Goal: Task Accomplishment & Management: Use online tool/utility

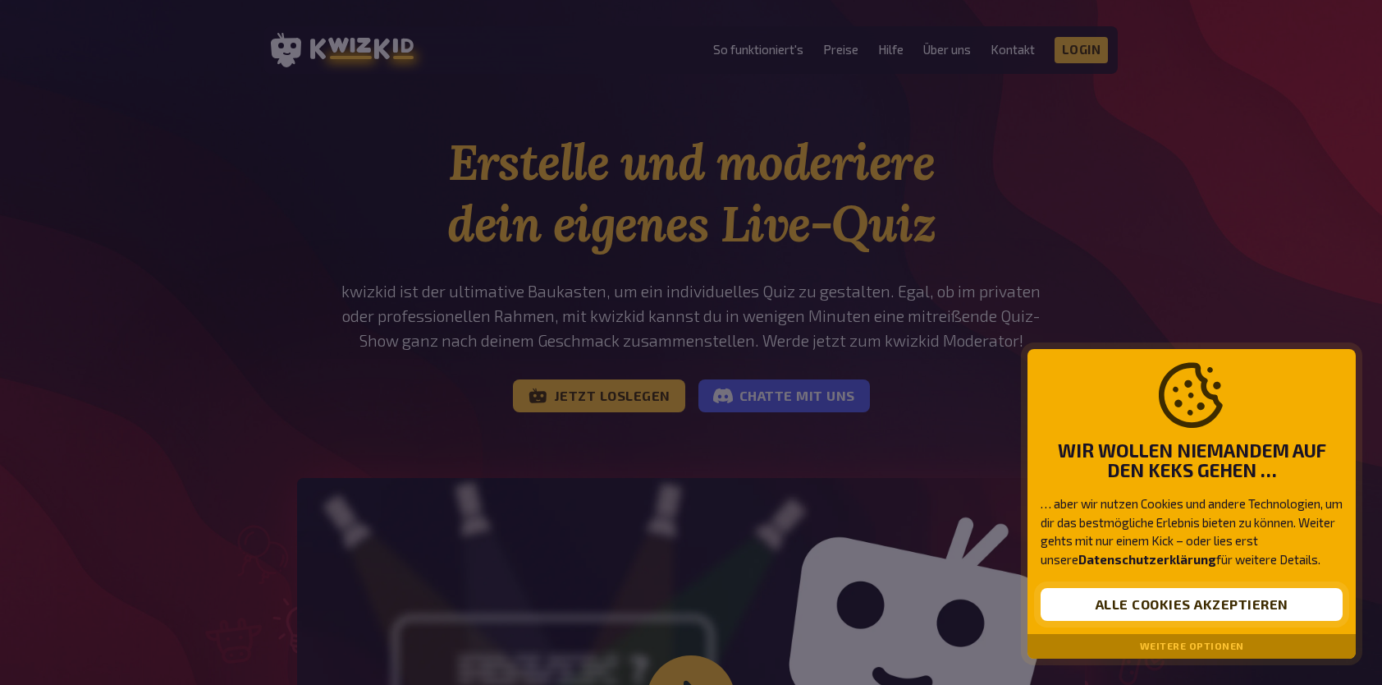
click at [1110, 607] on button "Alle Cookies akzeptieren" at bounding box center [1192, 604] width 302 height 33
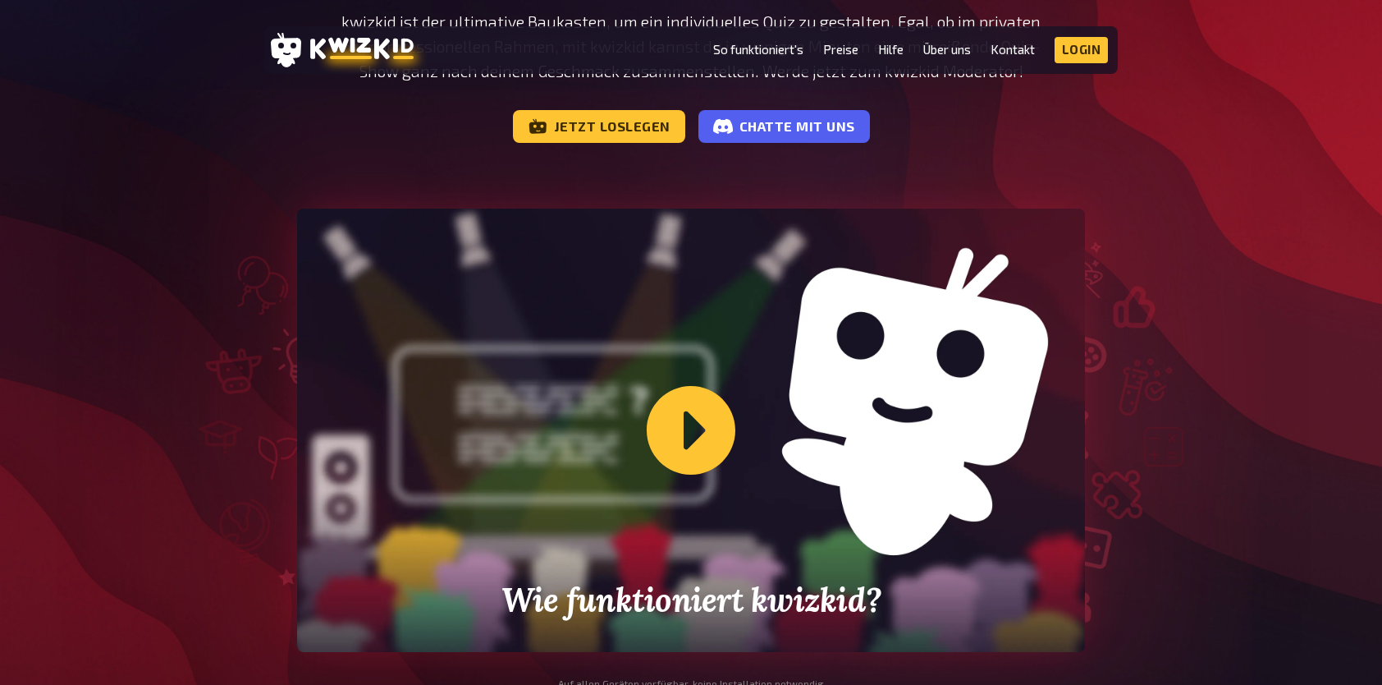
scroll to position [271, 0]
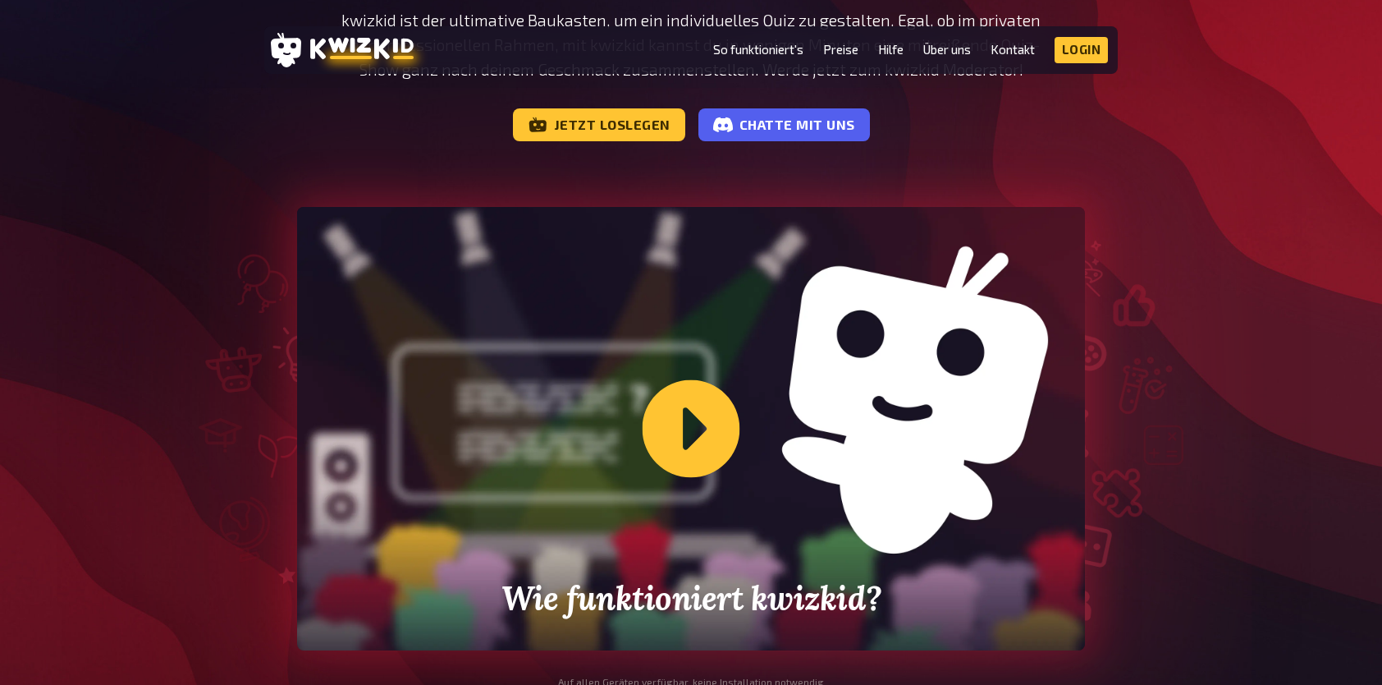
click at [694, 442] on div "Wie funktioniert kwizkid?" at bounding box center [691, 428] width 788 height 443
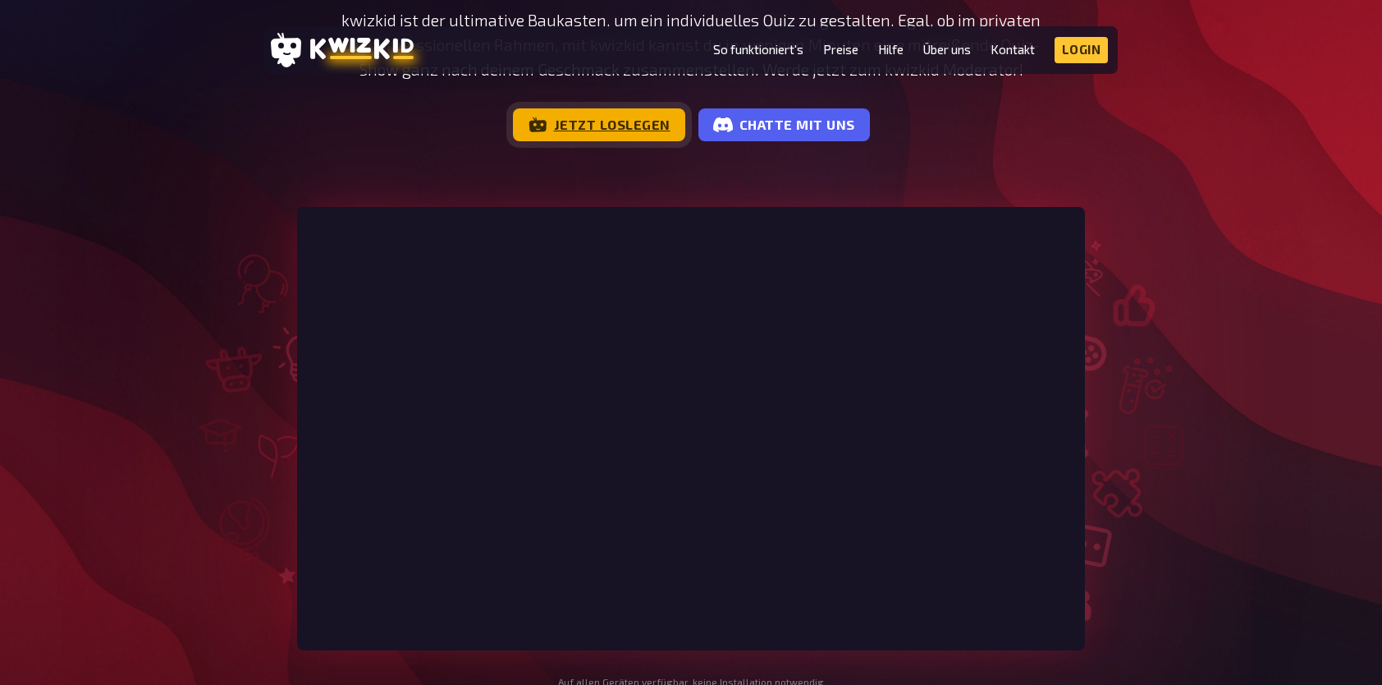
click at [617, 113] on link "Jetzt loslegen" at bounding box center [599, 124] width 172 height 33
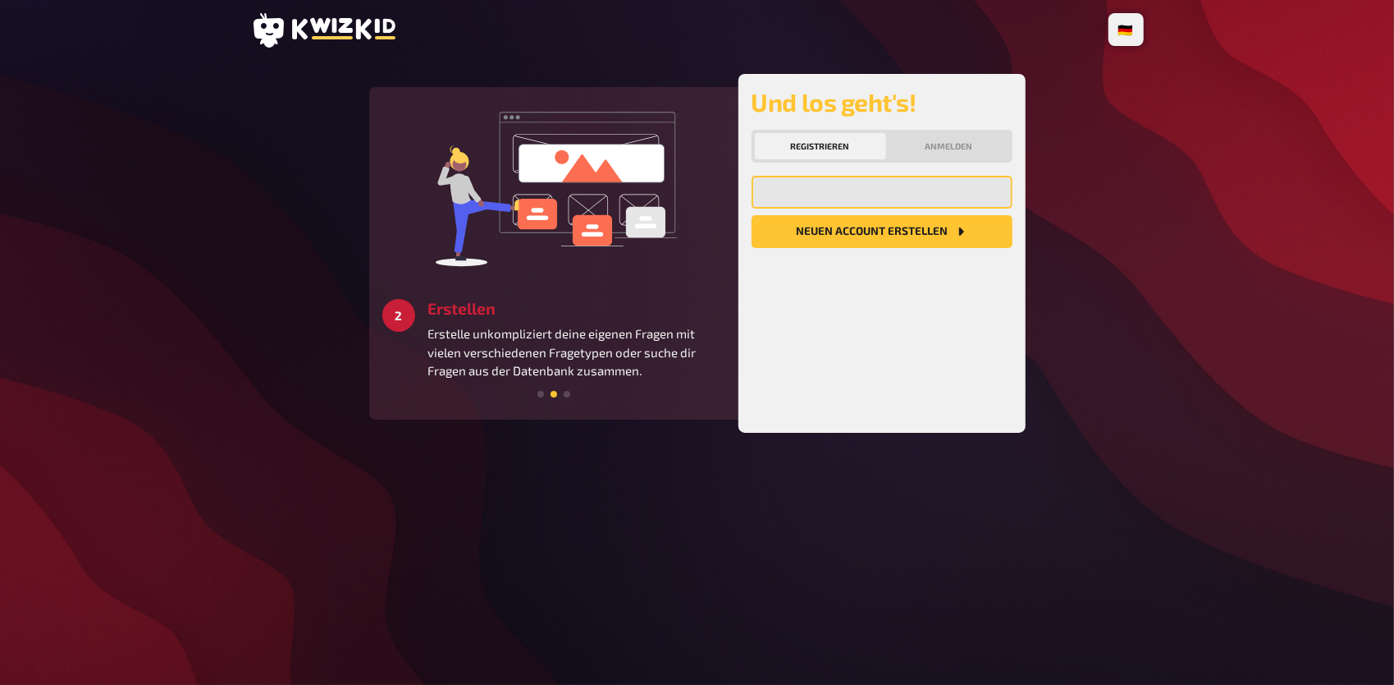
click at [875, 186] on input "email" at bounding box center [882, 192] width 261 height 33
type input "colin_walter@web.de"
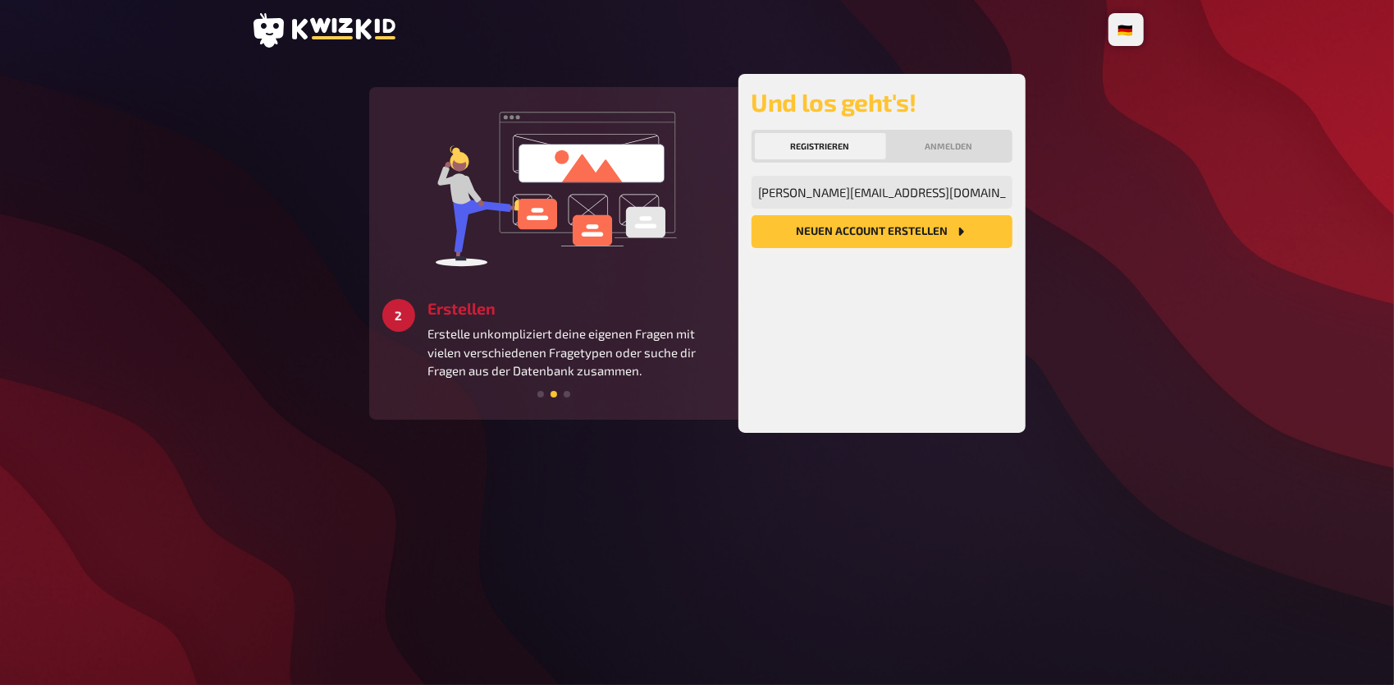
click at [890, 220] on button "Neuen Account Erstellen" at bounding box center [882, 231] width 261 height 33
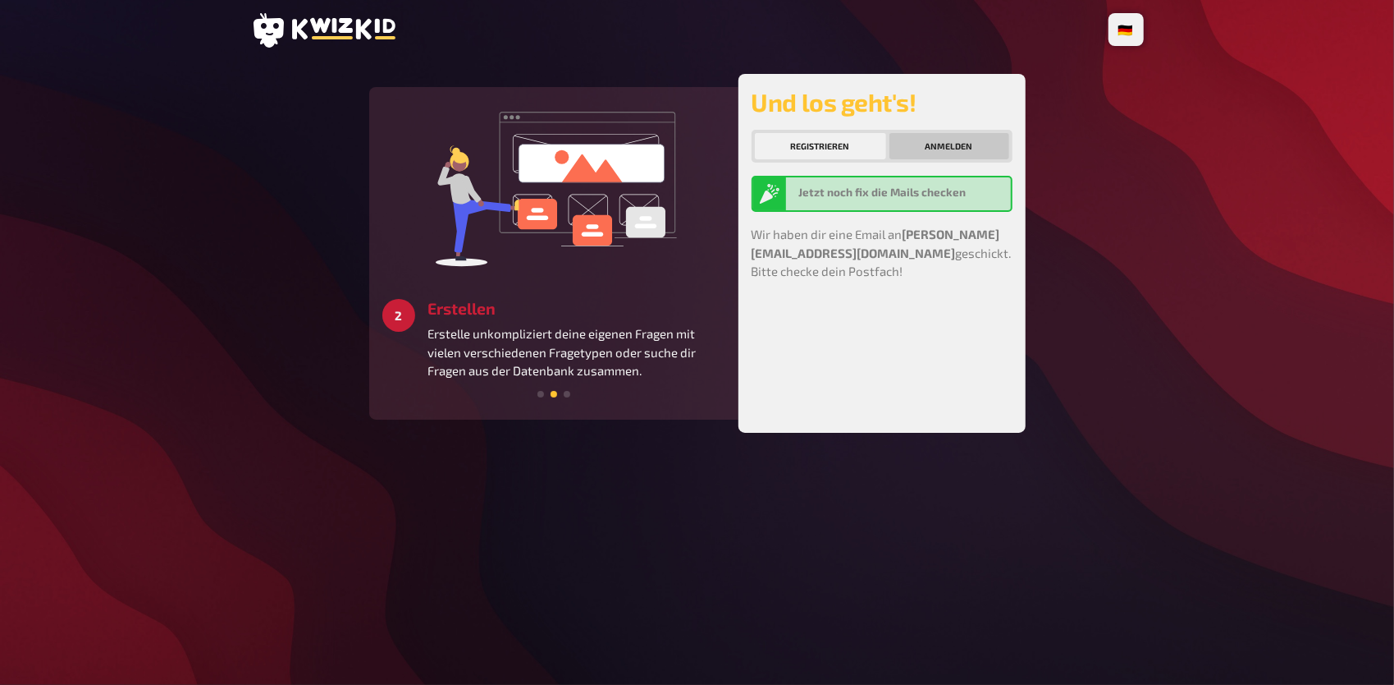
drag, startPoint x: 941, startPoint y: 146, endPoint x: 918, endPoint y: 153, distance: 23.9
click at [918, 153] on button "Anmelden" at bounding box center [950, 146] width 120 height 26
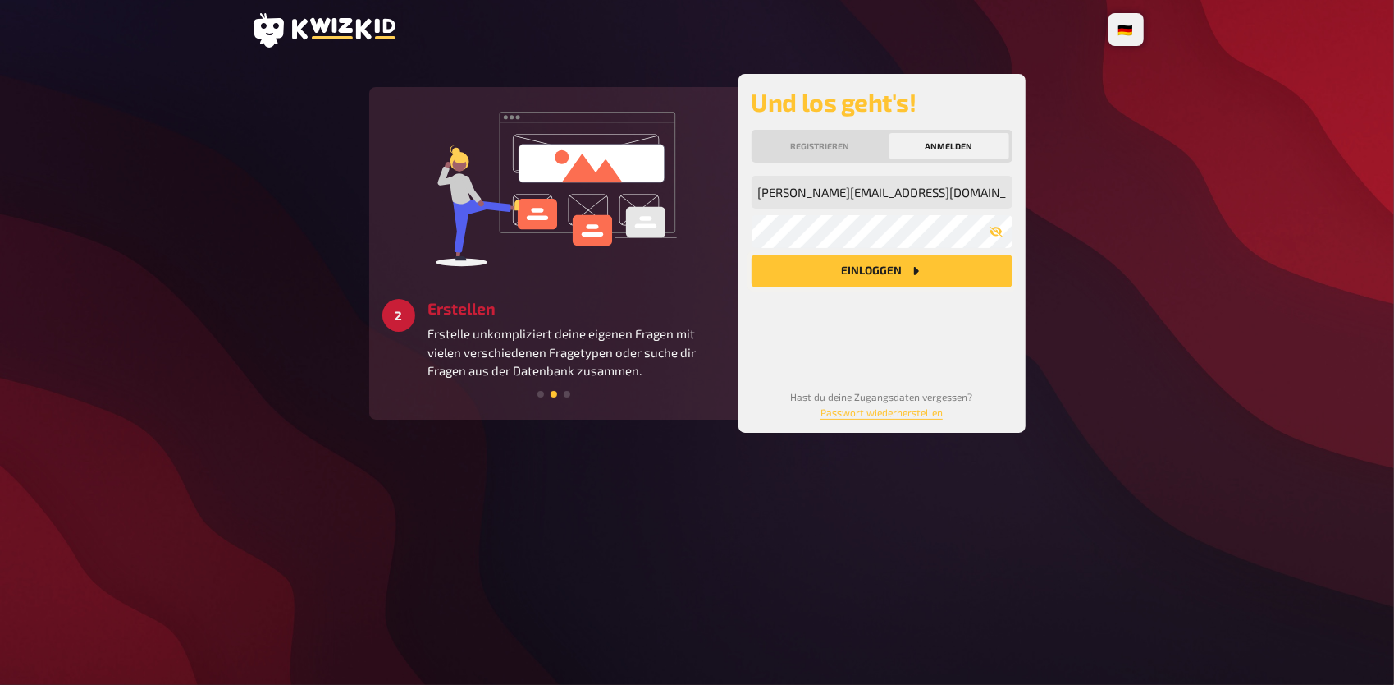
click at [931, 277] on button "Einloggen" at bounding box center [882, 270] width 261 height 33
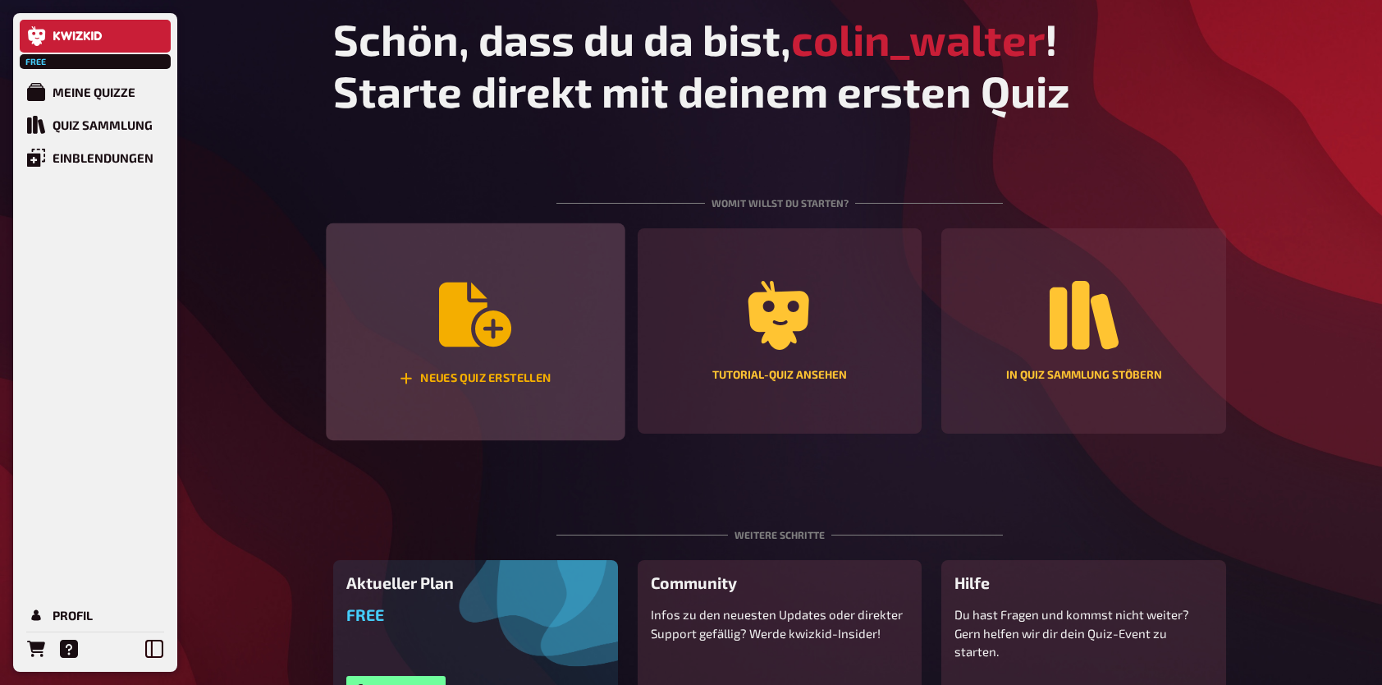
click at [456, 422] on div "Neues Quiz erstellen" at bounding box center [475, 332] width 299 height 218
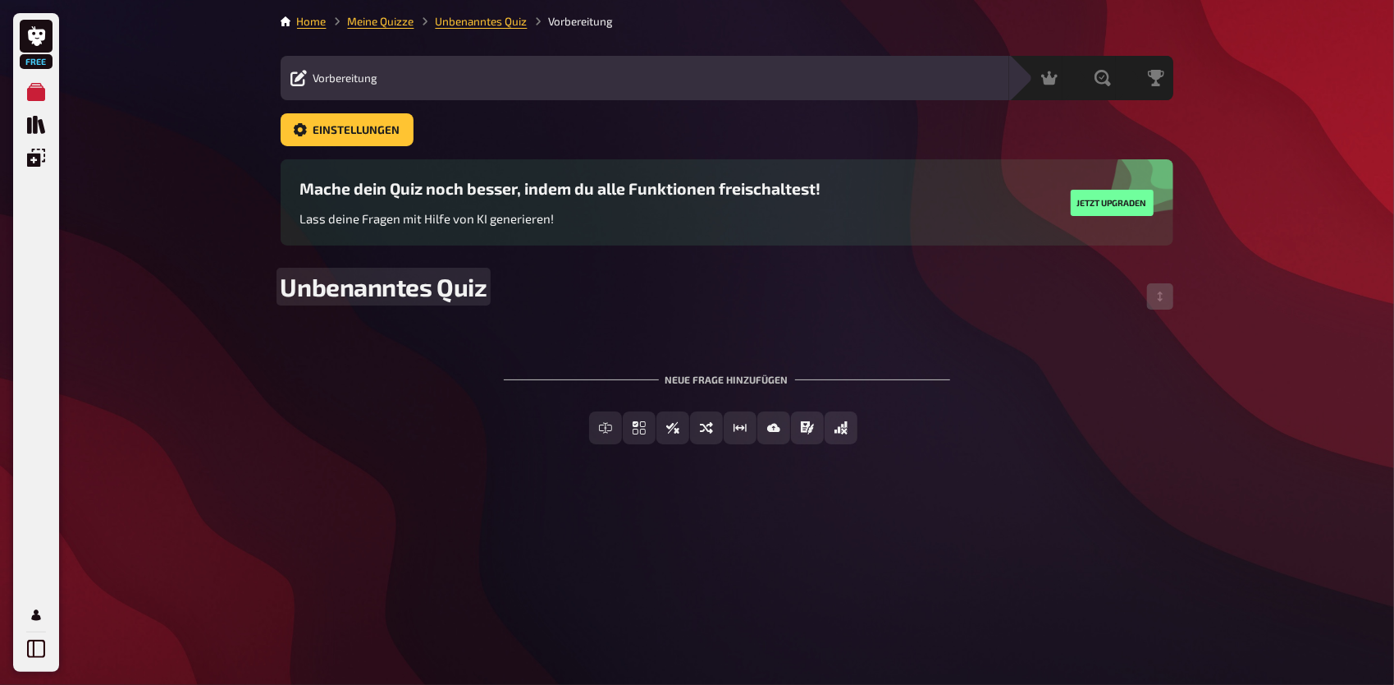
click at [431, 279] on span "Unbenanntes Quiz" at bounding box center [384, 287] width 207 height 30
click at [384, 131] on span "Einstellungen" at bounding box center [357, 130] width 87 height 11
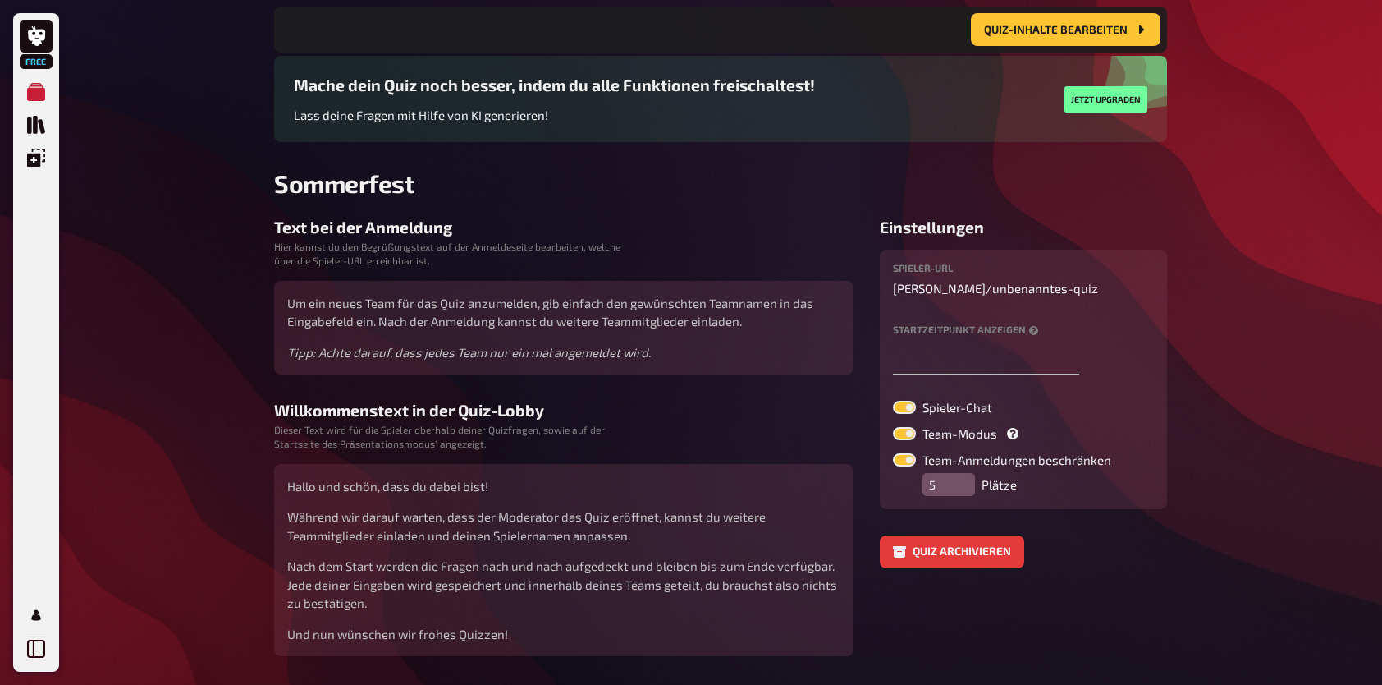
scroll to position [167, 0]
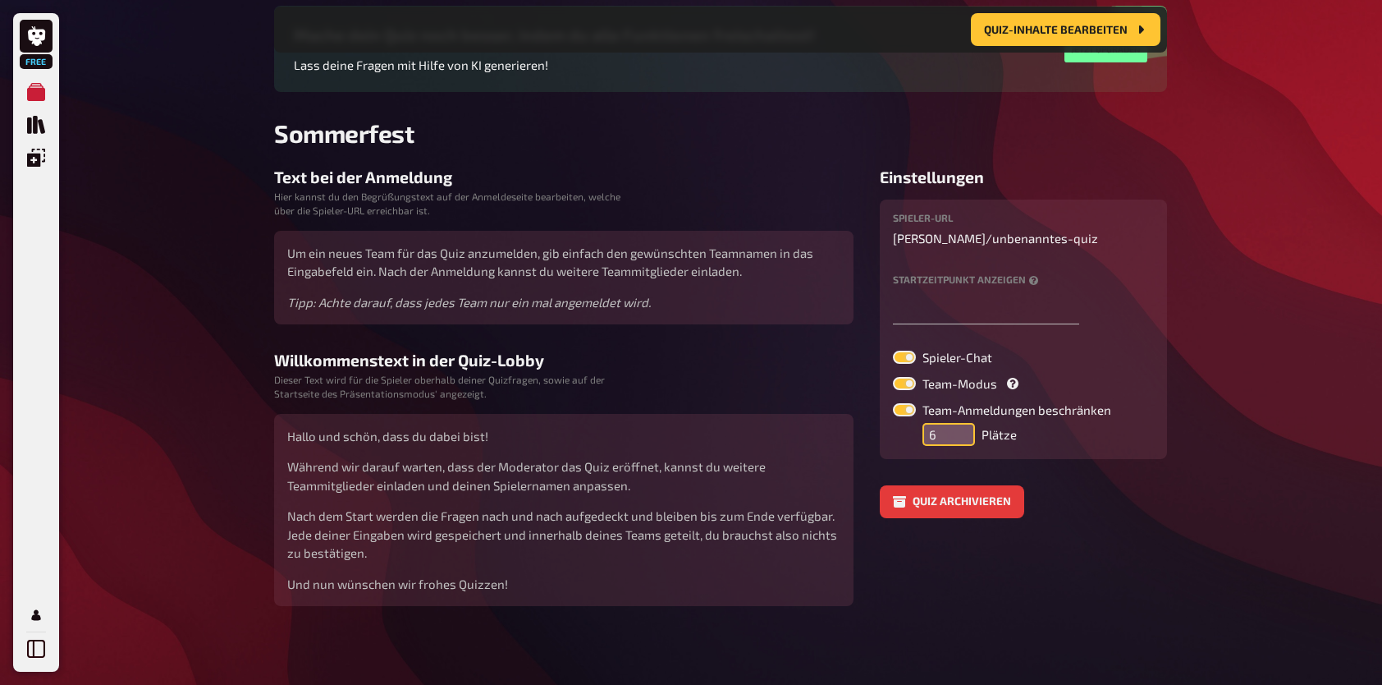
type input "6"
click at [959, 424] on input "6" at bounding box center [949, 434] width 53 height 23
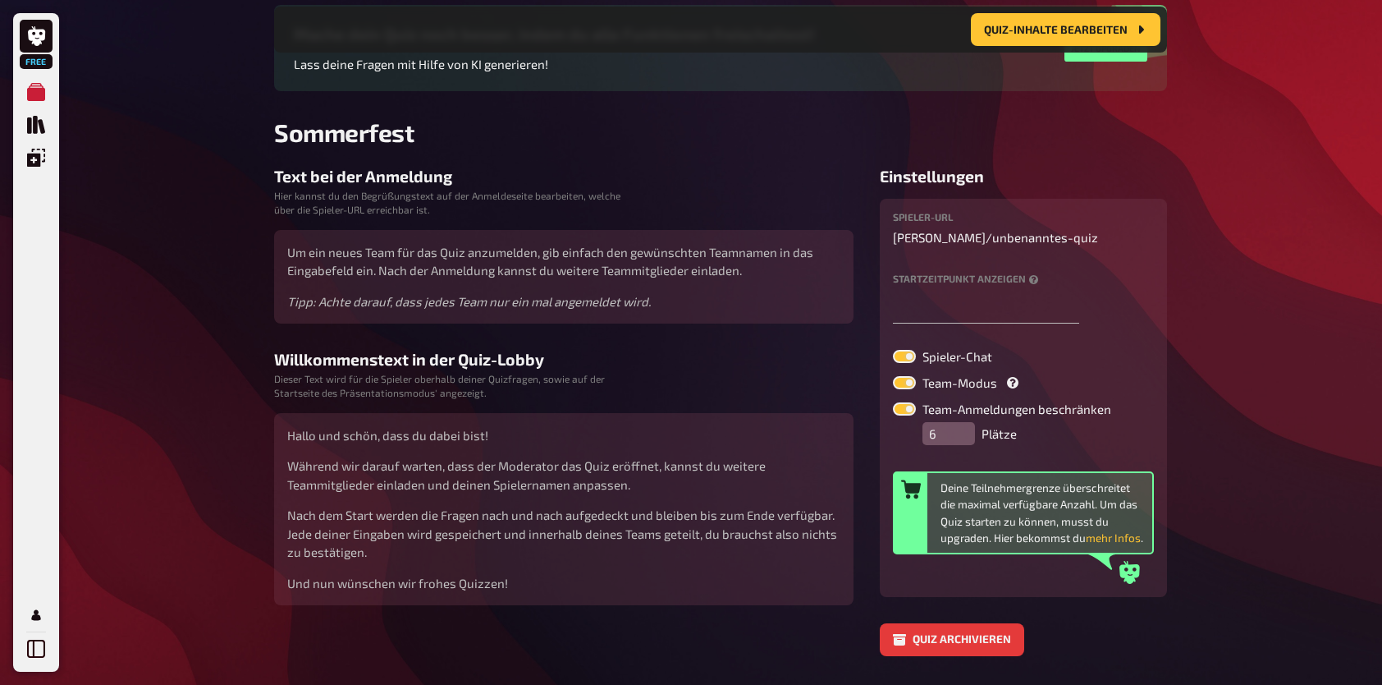
click at [906, 410] on label at bounding box center [904, 408] width 23 height 13
click at [893, 402] on input "Team-Anmeldungen beschränken" at bounding box center [892, 401] width 1 height 1
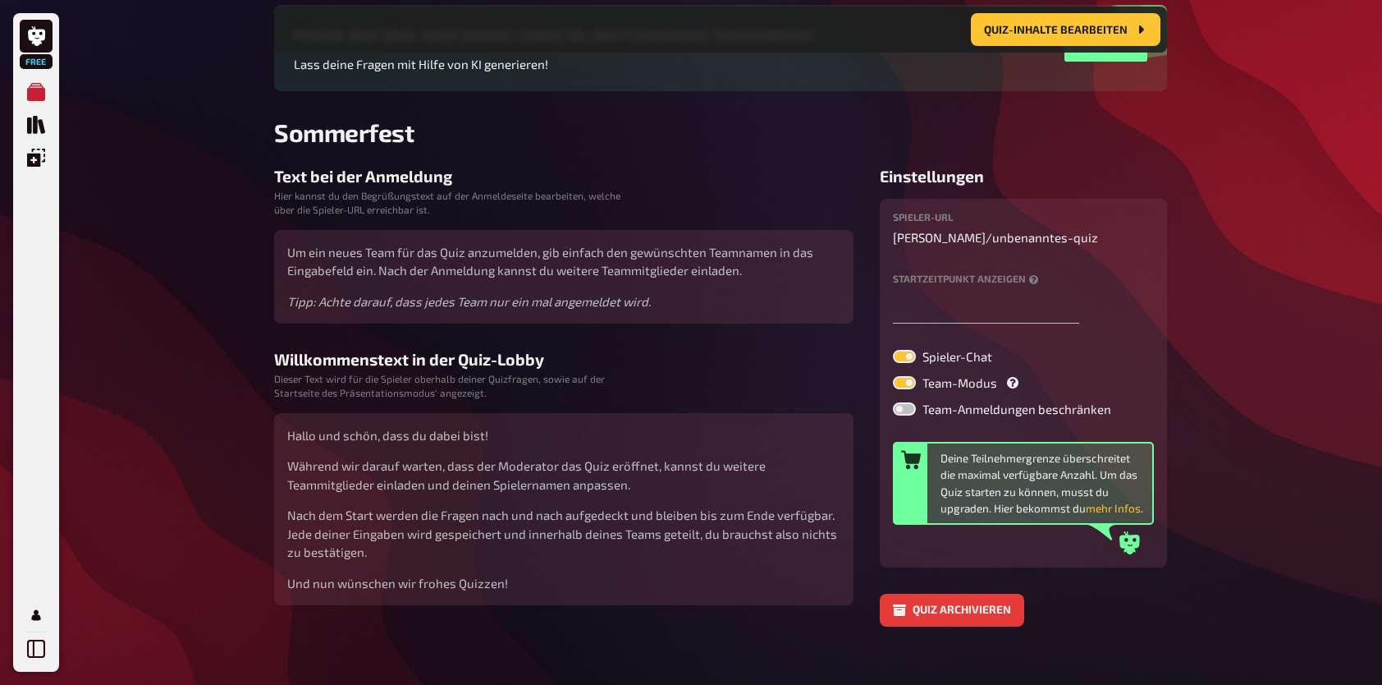
click at [909, 410] on label at bounding box center [904, 408] width 23 height 13
click at [893, 402] on input "Team-Anmeldungen beschränken" at bounding box center [892, 401] width 1 height 1
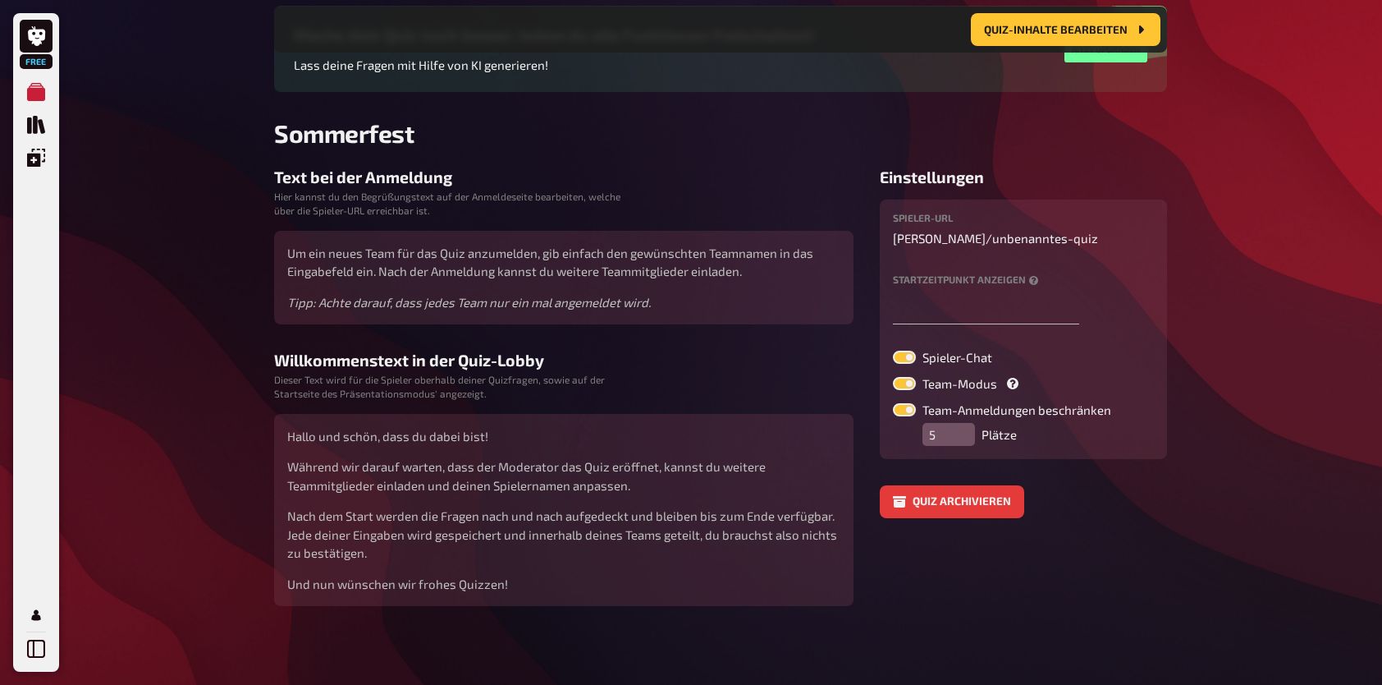
click at [909, 412] on label at bounding box center [904, 409] width 23 height 13
click at [893, 403] on input "Team-Anmeldungen beschränken" at bounding box center [892, 402] width 1 height 1
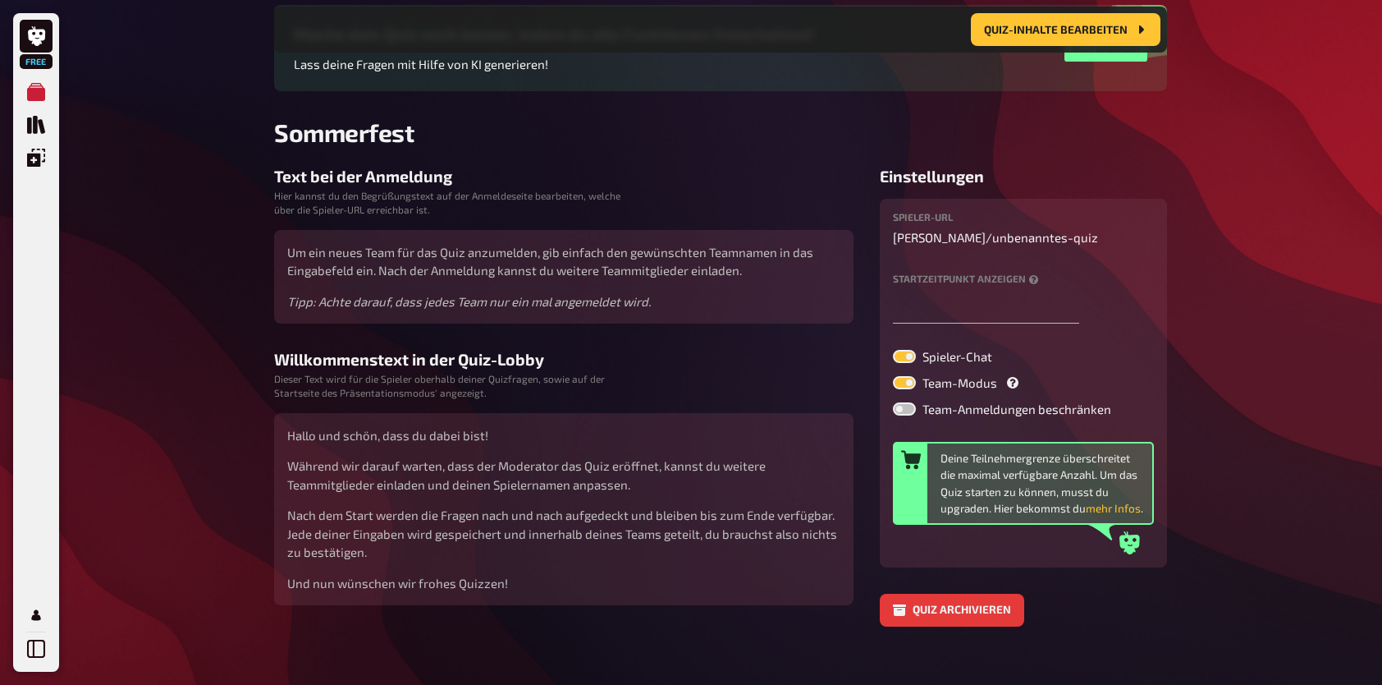
click at [909, 412] on label at bounding box center [904, 408] width 23 height 13
click at [893, 402] on input "Team-Anmeldungen beschränken" at bounding box center [892, 401] width 1 height 1
checkbox input "true"
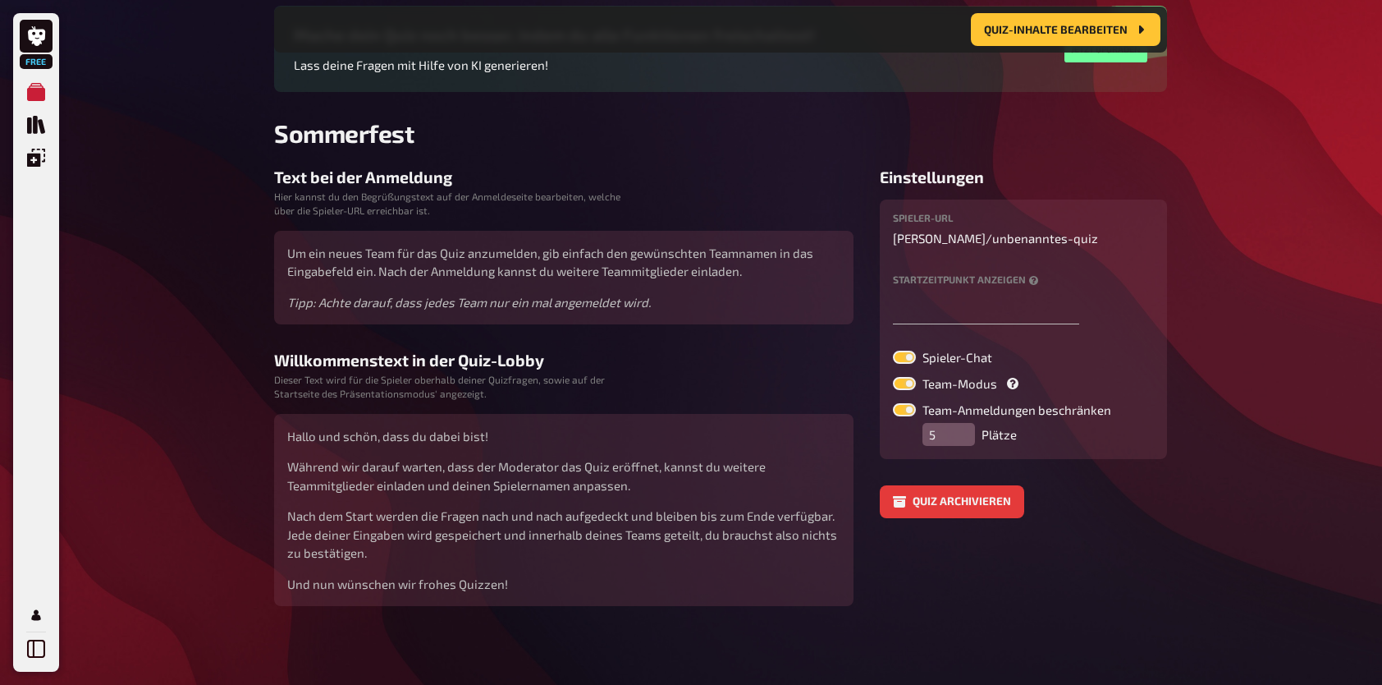
scroll to position [0, 0]
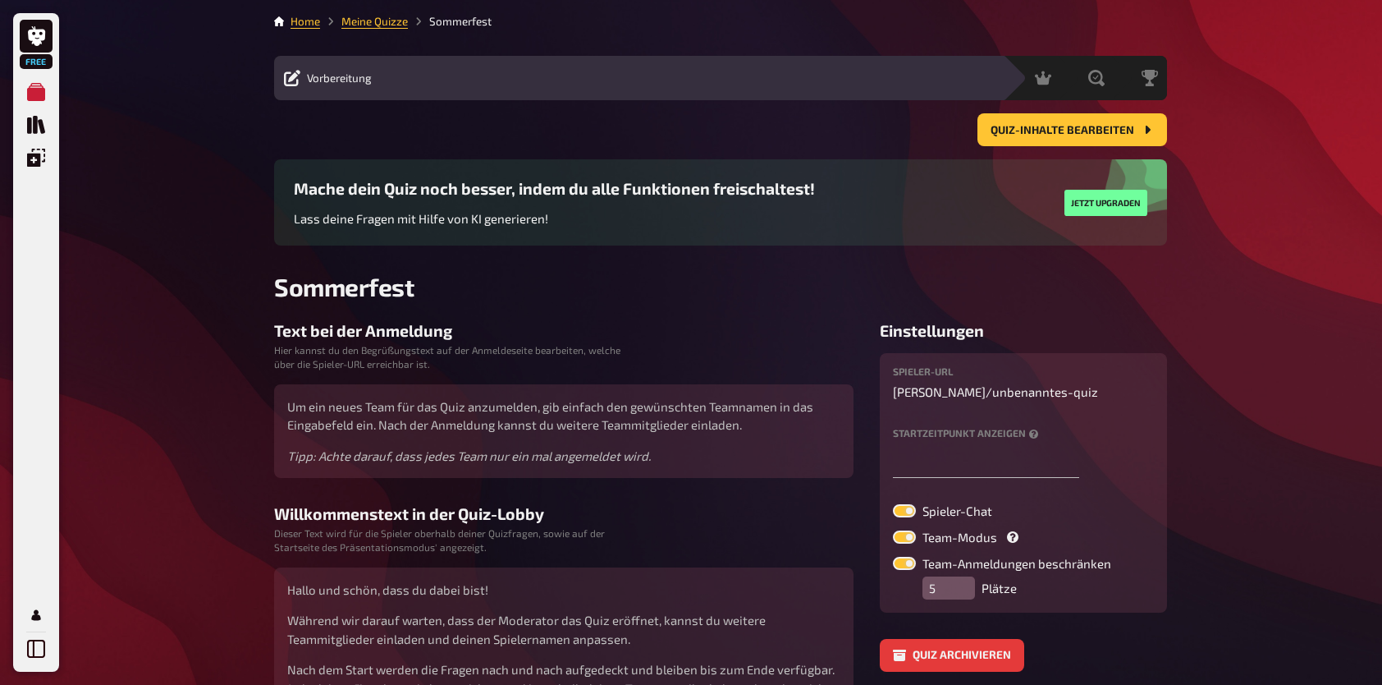
click at [31, 62] on span "Free" at bounding box center [36, 62] width 30 height 10
